Goal: Task Accomplishment & Management: Manage account settings

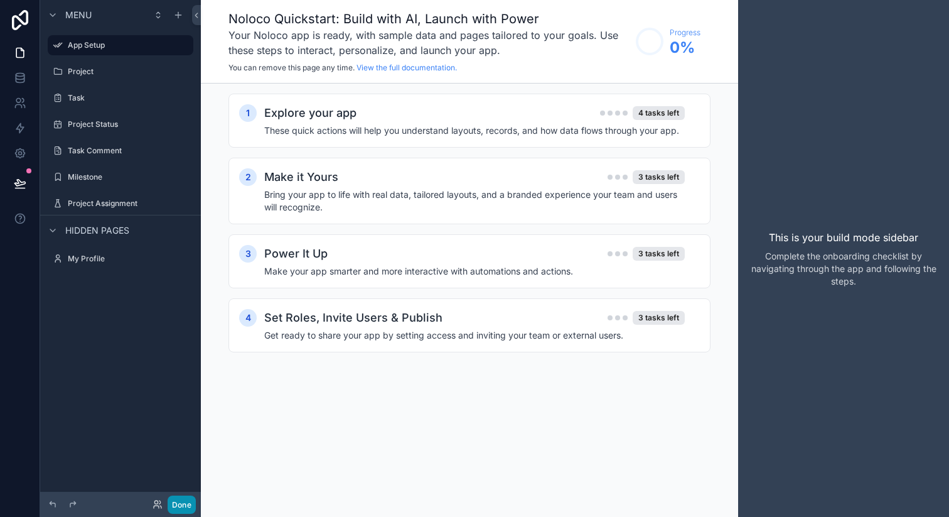
click at [191, 506] on button "Done" at bounding box center [182, 504] width 28 height 18
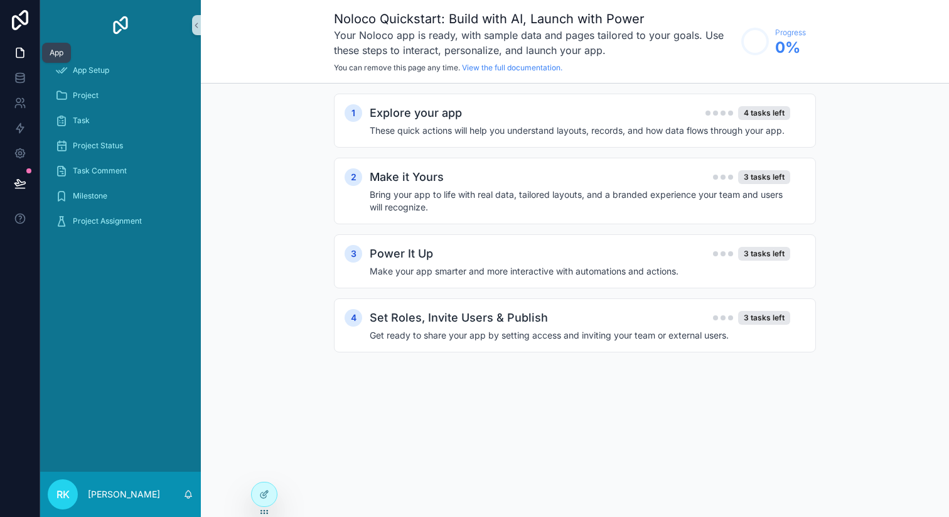
click at [21, 59] on link at bounding box center [20, 52] width 40 height 25
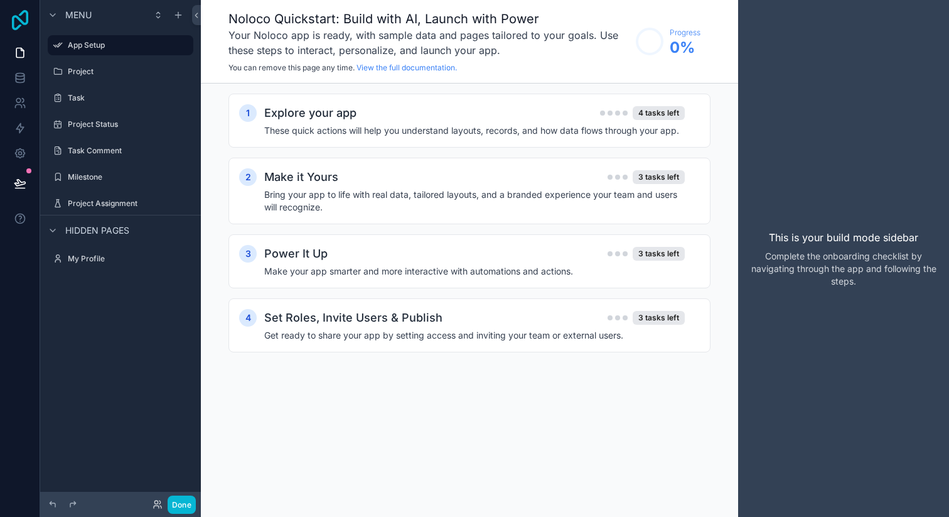
click at [24, 15] on icon at bounding box center [20, 20] width 25 height 20
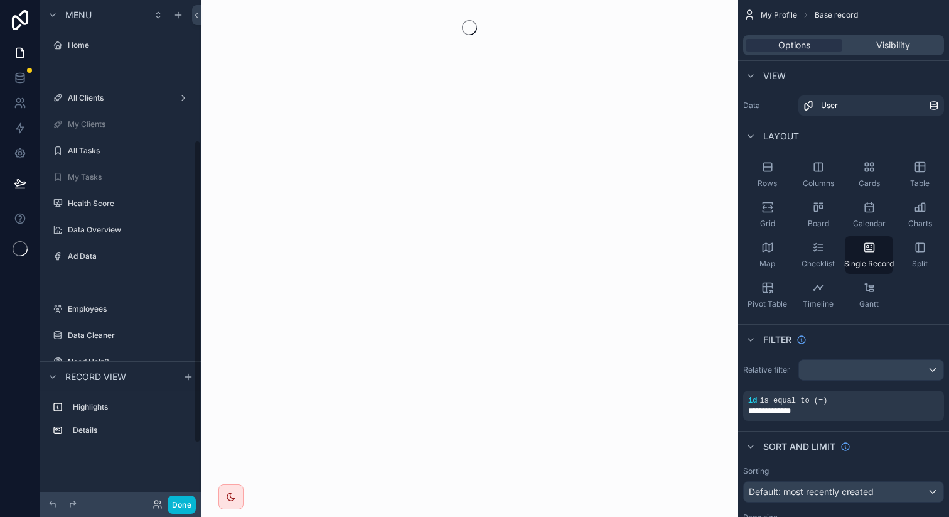
scroll to position [232, 0]
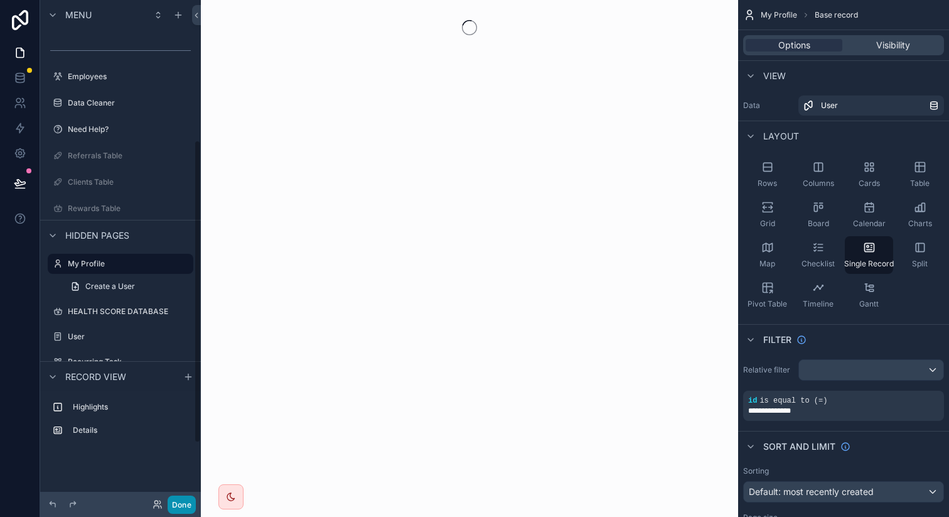
click at [193, 504] on button "Done" at bounding box center [182, 504] width 28 height 18
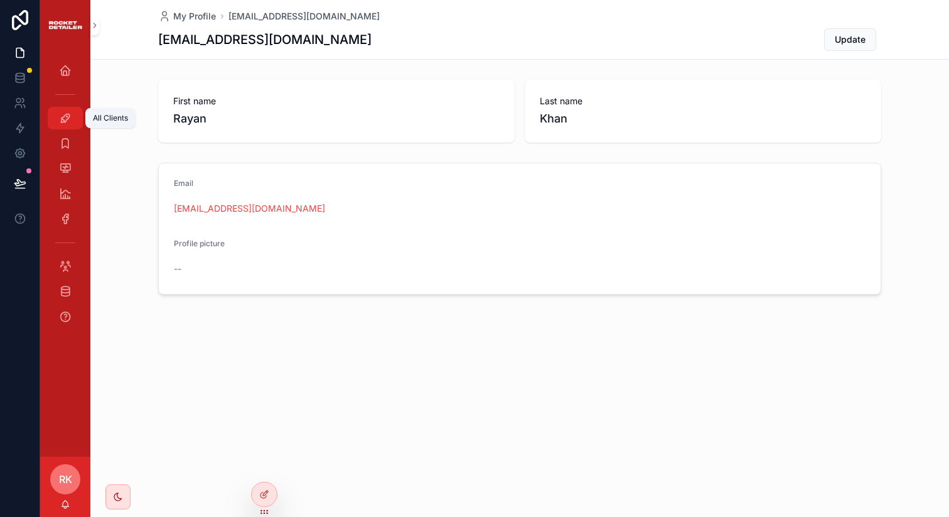
click at [81, 122] on link "All Clients" at bounding box center [65, 118] width 35 height 23
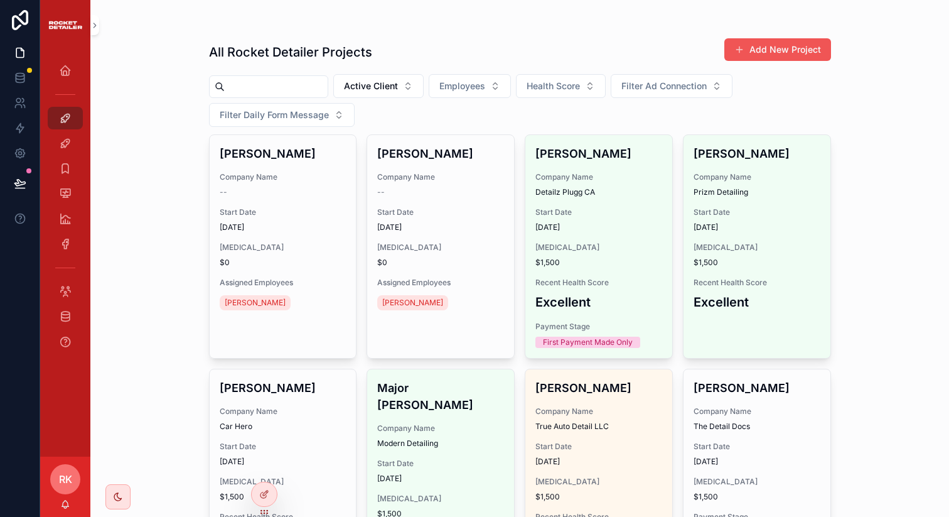
click at [755, 44] on button "Add New Project" at bounding box center [777, 49] width 107 height 23
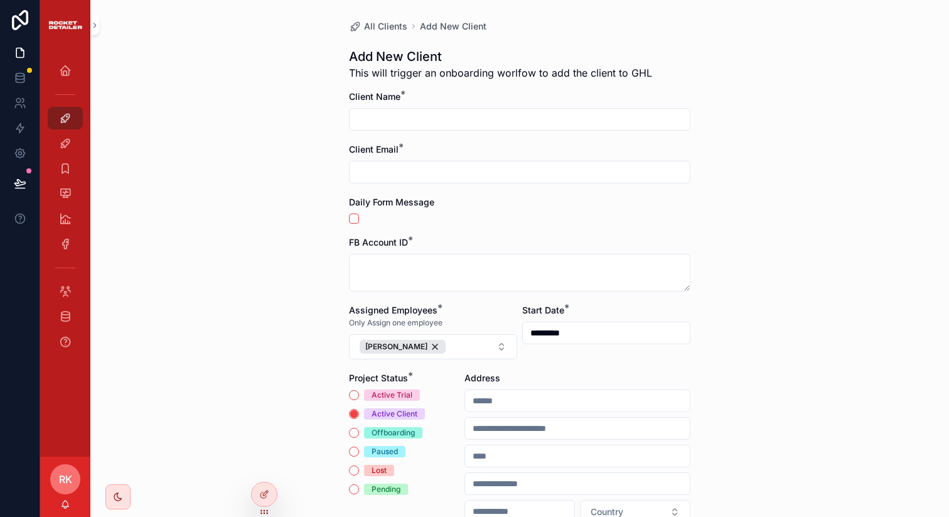
click at [353, 386] on div "Project Status * Active Trial Active Client Offboarding Paused Lost Pending" at bounding box center [404, 448] width 110 height 152
click at [351, 392] on button "Active Trial" at bounding box center [354, 395] width 10 height 10
click at [351, 414] on button "Active Client" at bounding box center [354, 414] width 10 height 10
click at [62, 350] on div "Need Help?" at bounding box center [65, 341] width 20 height 20
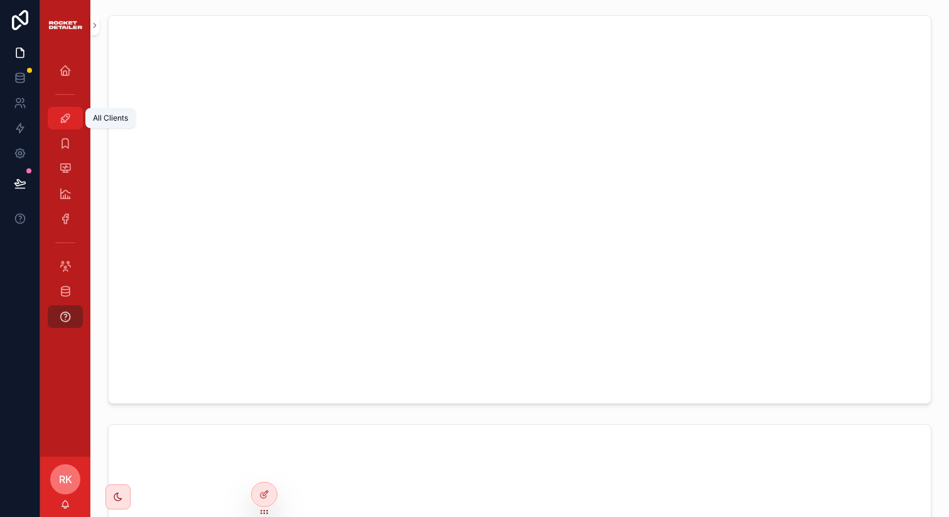
click at [72, 121] on div "All Clients" at bounding box center [65, 118] width 20 height 20
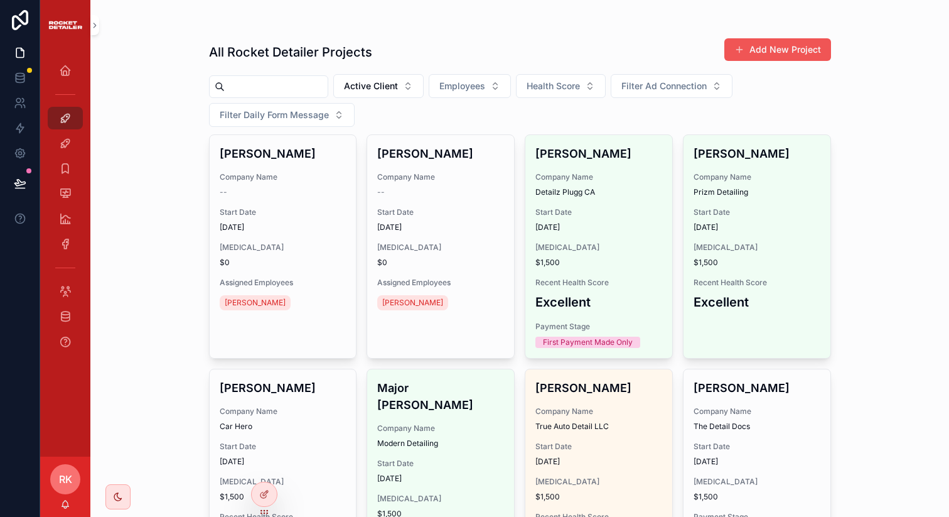
click at [775, 52] on button "Add New Project" at bounding box center [777, 49] width 107 height 23
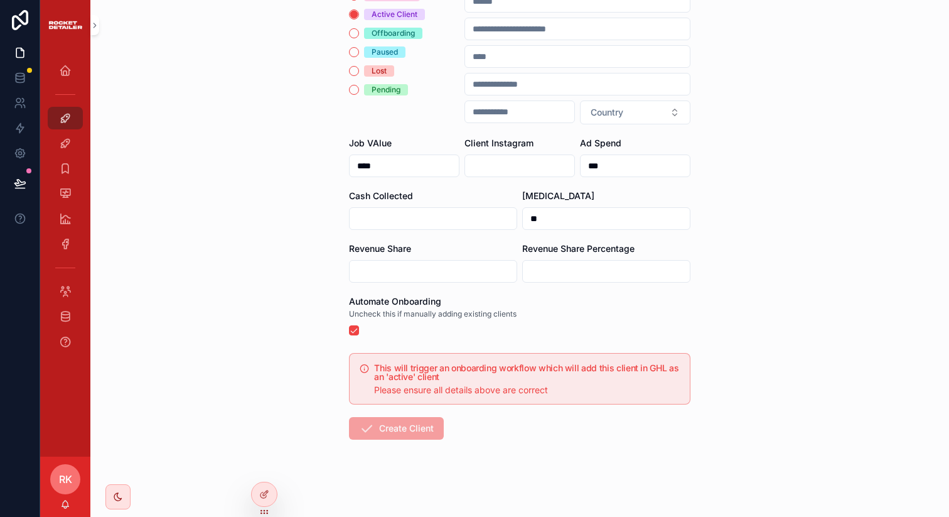
scroll to position [412, 0]
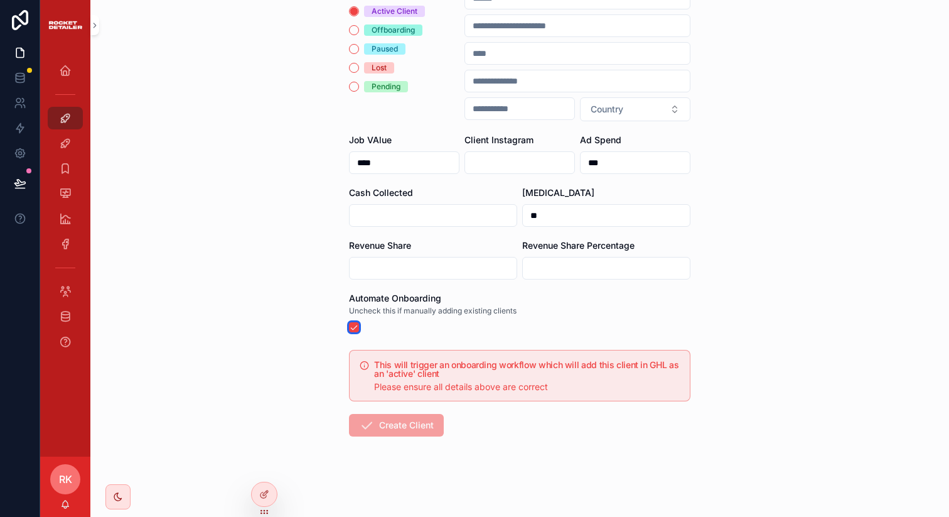
click at [349, 330] on button "scrollable content" at bounding box center [354, 327] width 10 height 10
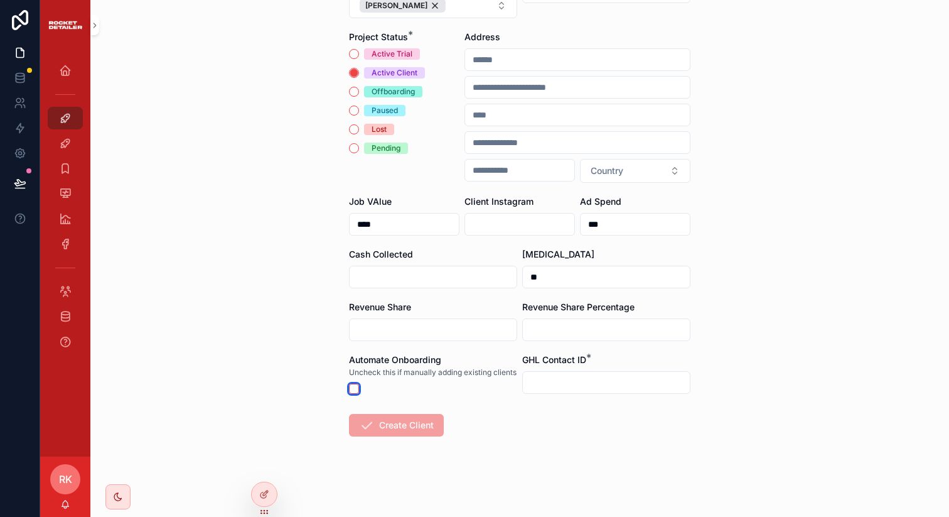
scroll to position [351, 0]
click at [562, 373] on input "scrollable content" at bounding box center [606, 382] width 167 height 18
drag, startPoint x: 575, startPoint y: 344, endPoint x: 505, endPoint y: 344, distance: 69.7
click at [505, 344] on form "Client Name * Client Email * Daily Form Message FB Account ID * Assigned Employ…" at bounding box center [519, 133] width 341 height 767
click at [505, 353] on div "Automate Onboarding" at bounding box center [433, 359] width 168 height 13
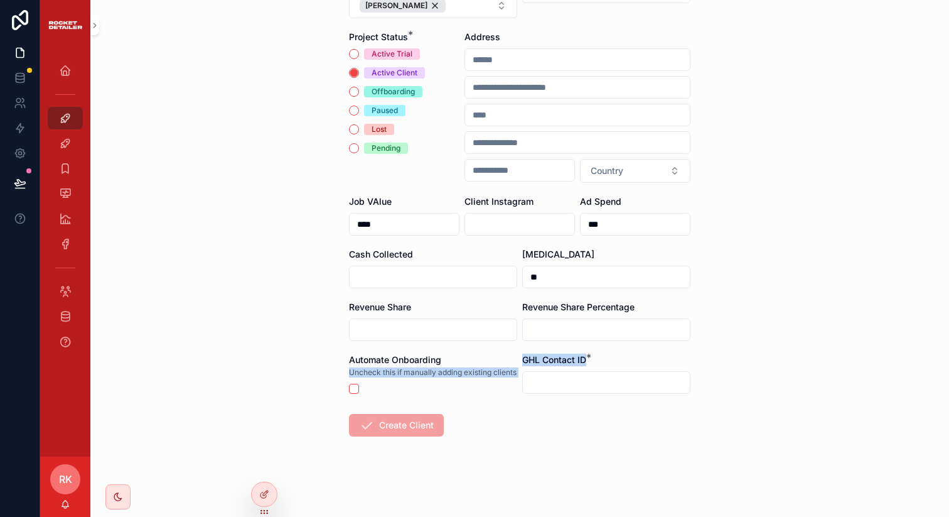
drag, startPoint x: 590, startPoint y: 347, endPoint x: 513, endPoint y: 349, distance: 77.2
click at [513, 349] on form "Client Name * Client Email * Daily Form Message FB Account ID * Assigned Employ…" at bounding box center [519, 133] width 341 height 767
click at [544, 373] on input "scrollable content" at bounding box center [606, 382] width 167 height 18
click at [542, 354] on span "GHL Contact ID" at bounding box center [554, 359] width 64 height 11
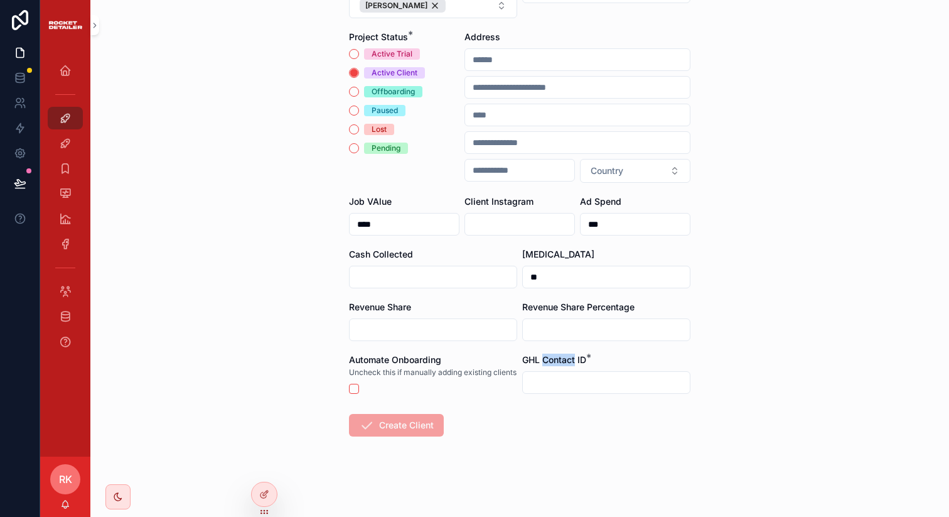
click at [542, 354] on span "GHL Contact ID" at bounding box center [554, 359] width 64 height 11
click at [527, 354] on span "GHL Contact ID" at bounding box center [554, 359] width 64 height 11
drag, startPoint x: 524, startPoint y: 348, endPoint x: 608, endPoint y: 348, distance: 84.1
click at [608, 353] on div "GHL Contact ID *" at bounding box center [606, 359] width 168 height 13
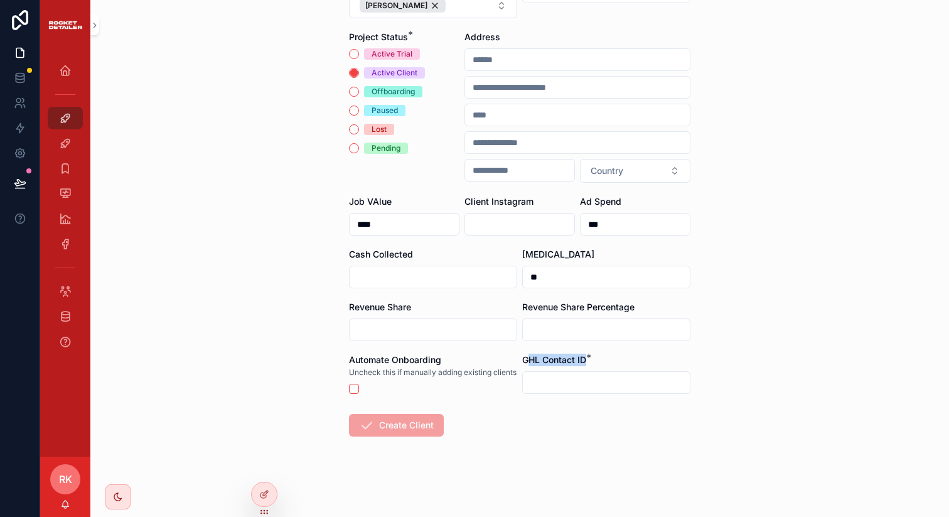
click at [608, 353] on div "GHL Contact ID *" at bounding box center [606, 359] width 168 height 13
drag, startPoint x: 343, startPoint y: 353, endPoint x: 365, endPoint y: 368, distance: 26.5
click at [365, 368] on div "All Clients Add New Client Add New Client This will trigger an onboarding worlf…" at bounding box center [520, 87] width 362 height 857
click at [365, 368] on span "Uncheck this if manually adding existing clients" at bounding box center [433, 372] width 168 height 10
click at [349, 392] on button "scrollable content" at bounding box center [354, 388] width 10 height 10
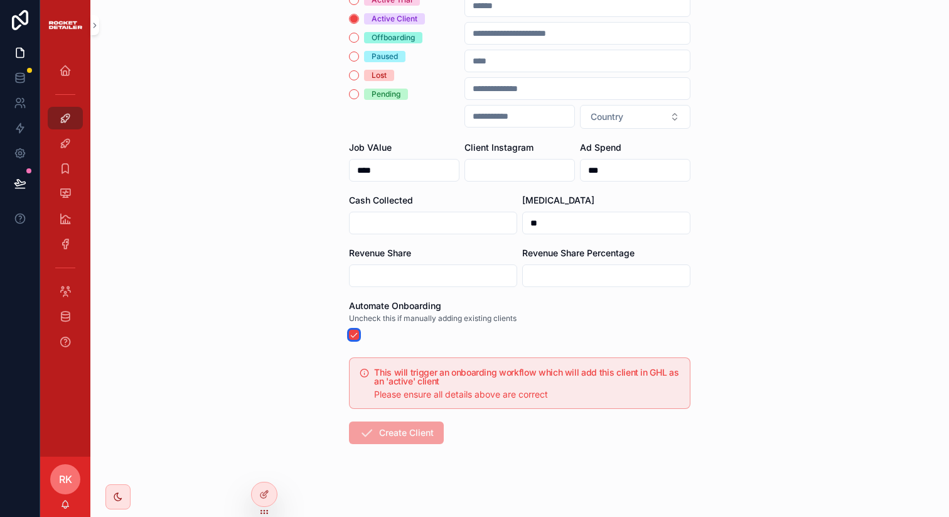
scroll to position [412, 0]
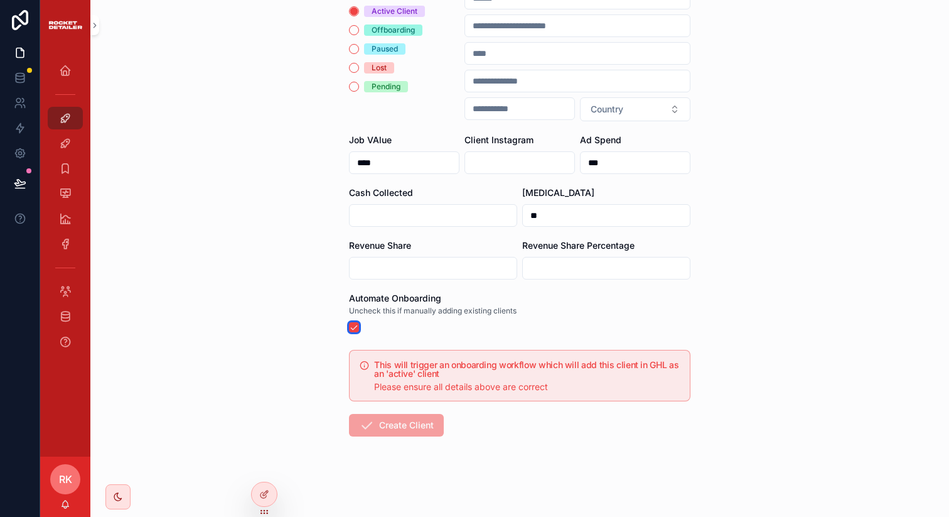
click at [353, 323] on button "scrollable content" at bounding box center [354, 327] width 10 height 10
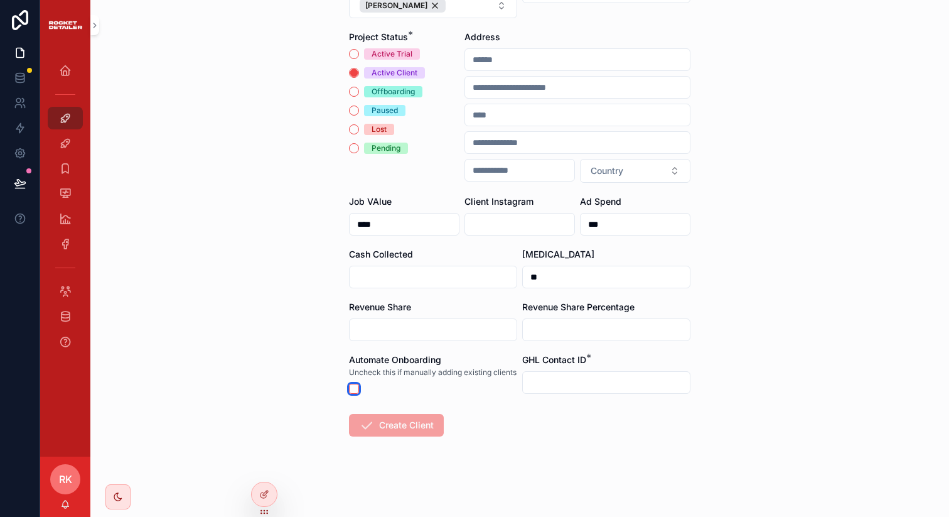
scroll to position [351, 0]
click at [350, 385] on button "scrollable content" at bounding box center [354, 388] width 10 height 10
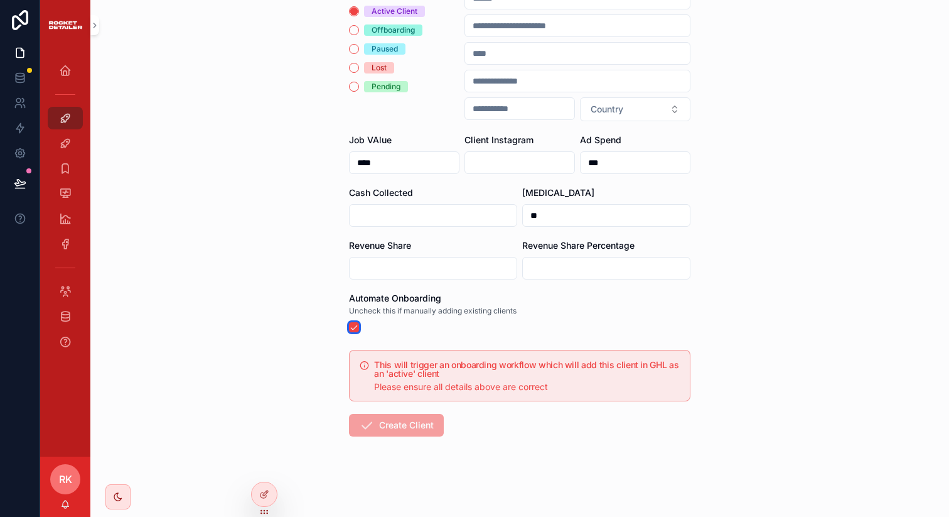
scroll to position [0, 0]
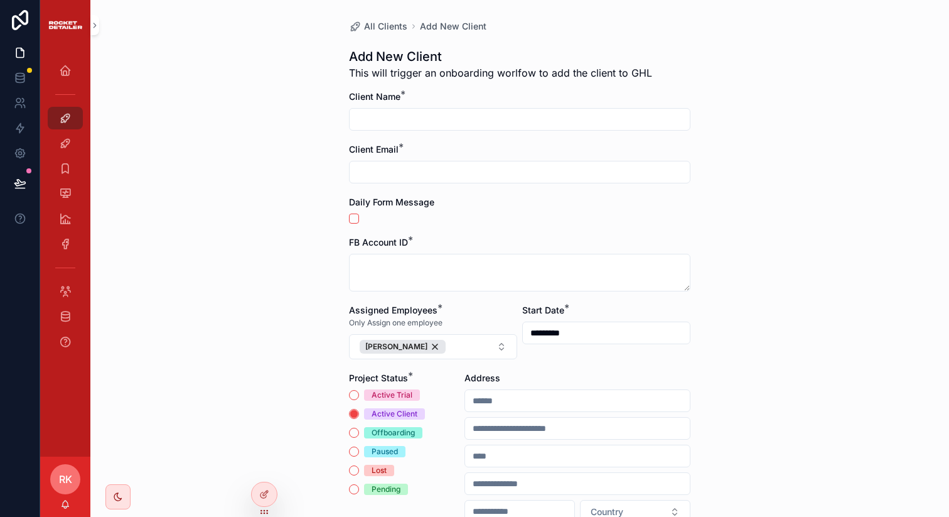
click at [382, 116] on input "scrollable content" at bounding box center [520, 119] width 340 height 18
click at [306, 227] on div "All Clients Add New Client Add New Client This will trigger an onboarding worlf…" at bounding box center [519, 258] width 859 height 517
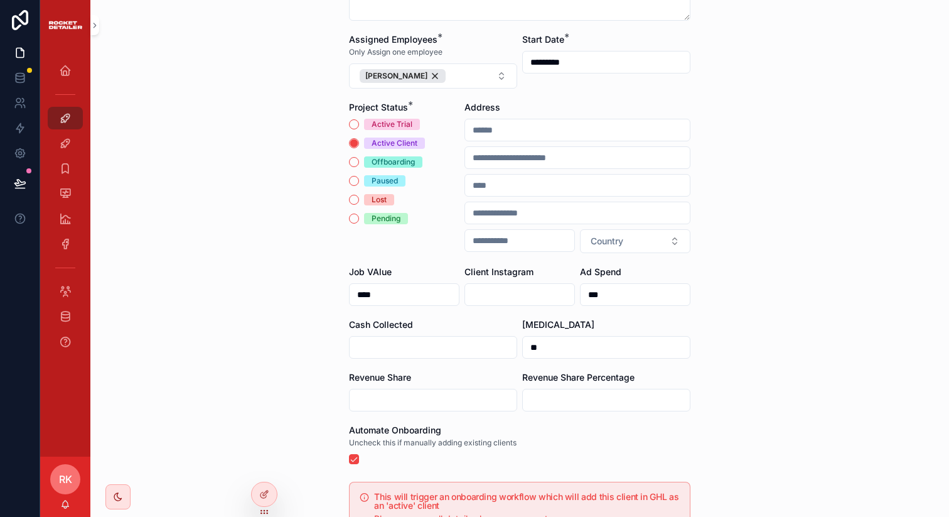
scroll to position [412, 0]
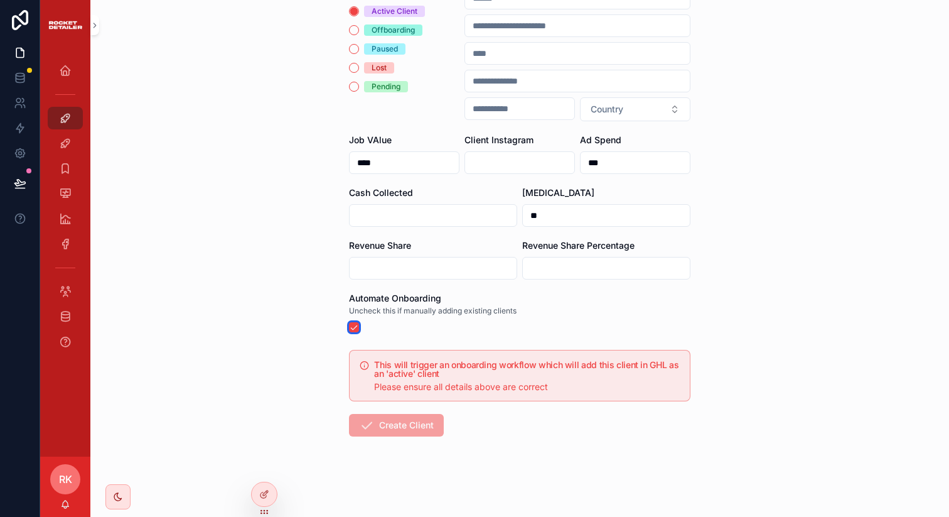
click at [350, 331] on button "scrollable content" at bounding box center [354, 327] width 10 height 10
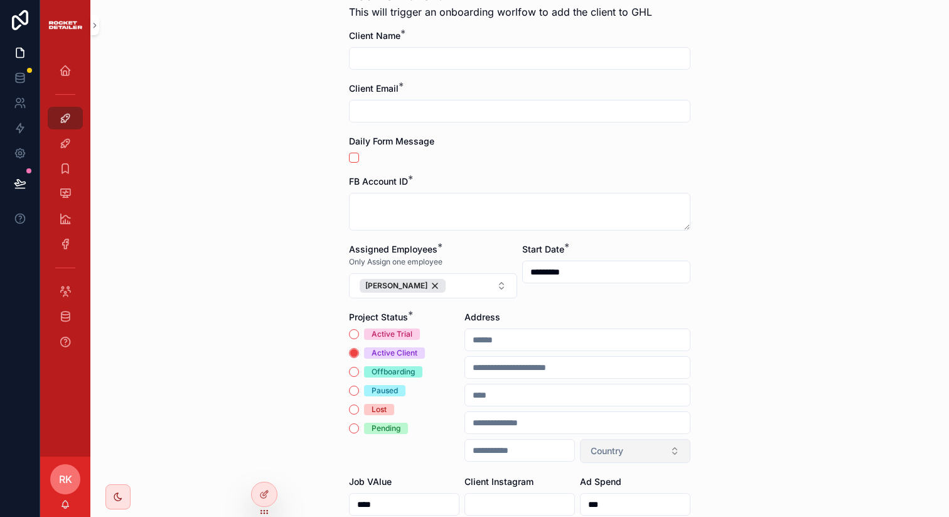
scroll to position [0, 0]
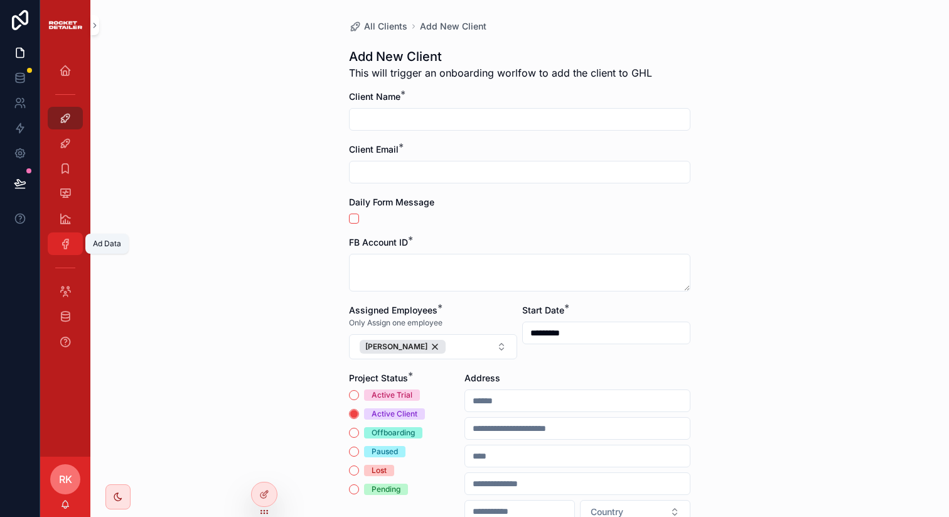
click at [64, 250] on div "Ad Data" at bounding box center [65, 243] width 20 height 20
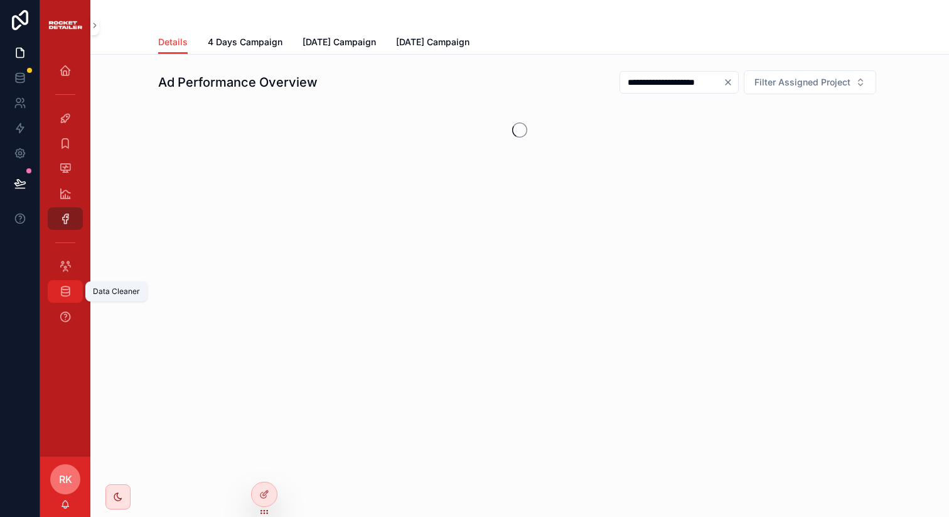
click at [63, 300] on div "Data Cleaner" at bounding box center [65, 291] width 20 height 20
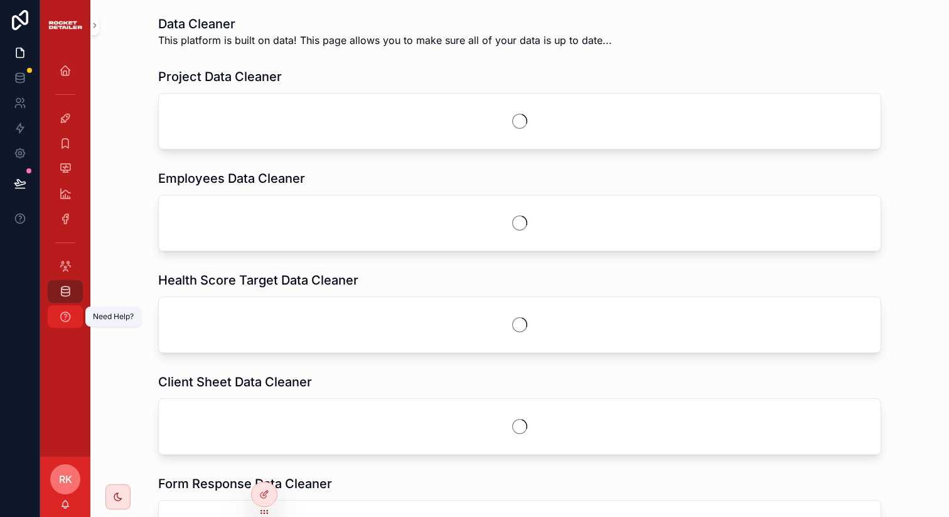
click at [63, 313] on icon "scrollable content" at bounding box center [65, 316] width 13 height 13
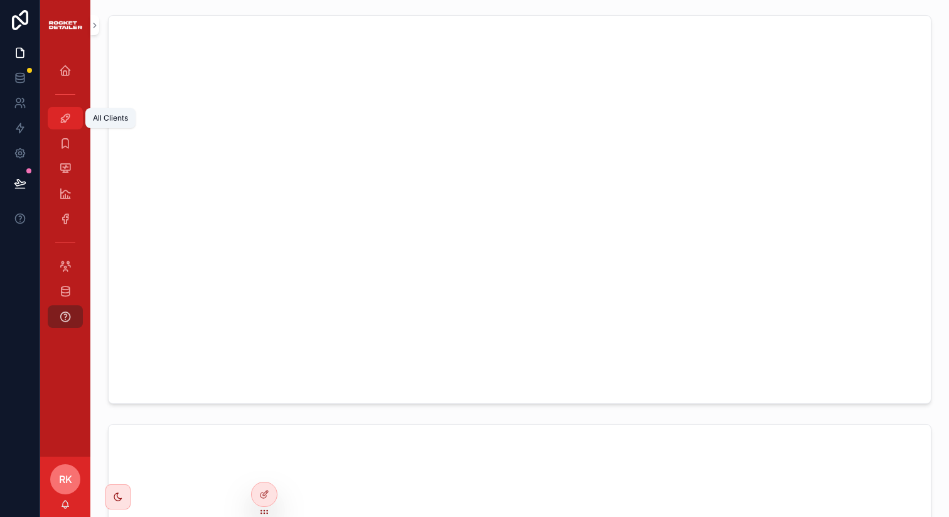
click at [70, 116] on icon "scrollable content" at bounding box center [65, 118] width 13 height 13
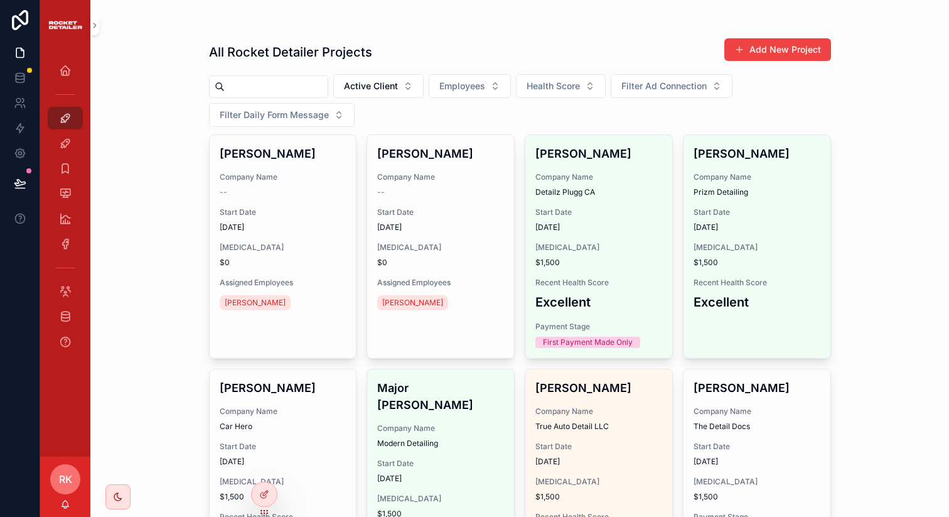
click at [311, 90] on input "scrollable content" at bounding box center [276, 87] width 103 height 18
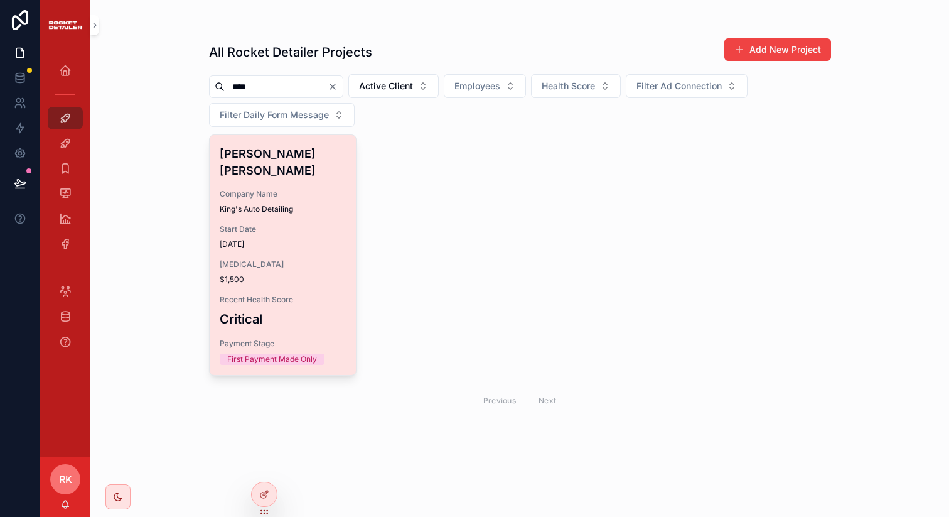
type input "****"
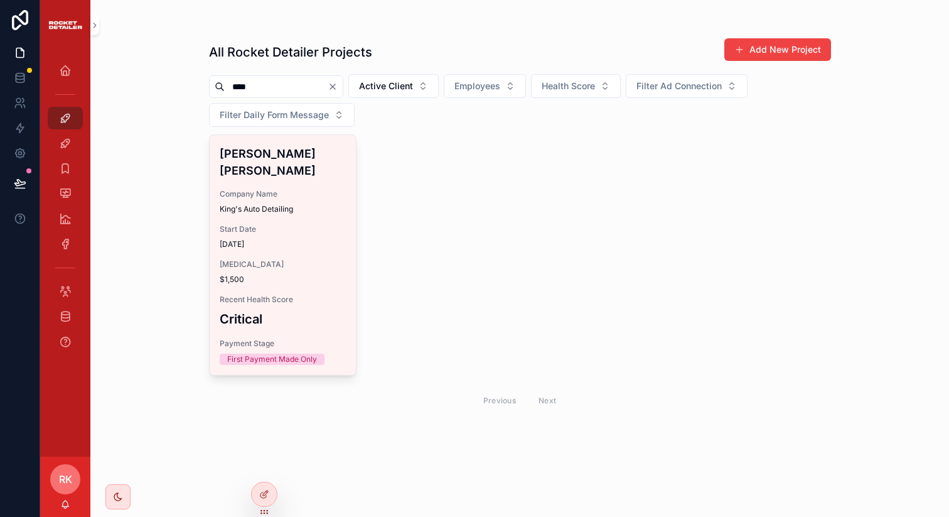
drag, startPoint x: 261, startPoint y: 83, endPoint x: 194, endPoint y: 83, distance: 67.2
click at [200, 83] on div "All Rocket Detailer Projects Add New Project **** Active Client Employees Healt…" at bounding box center [520, 227] width 642 height 455
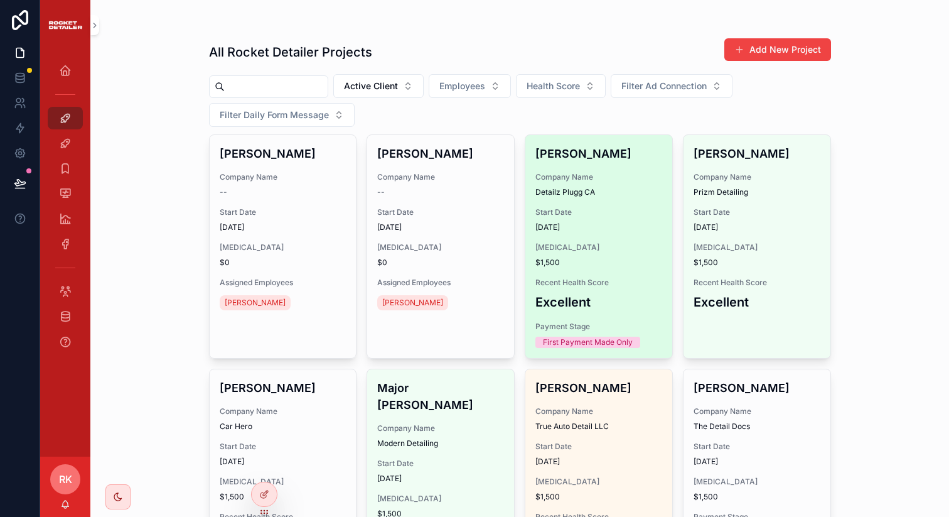
click at [587, 217] on div "Start Date 7/28/2025" at bounding box center [598, 219] width 127 height 25
